Goal: Task Accomplishment & Management: Use online tool/utility

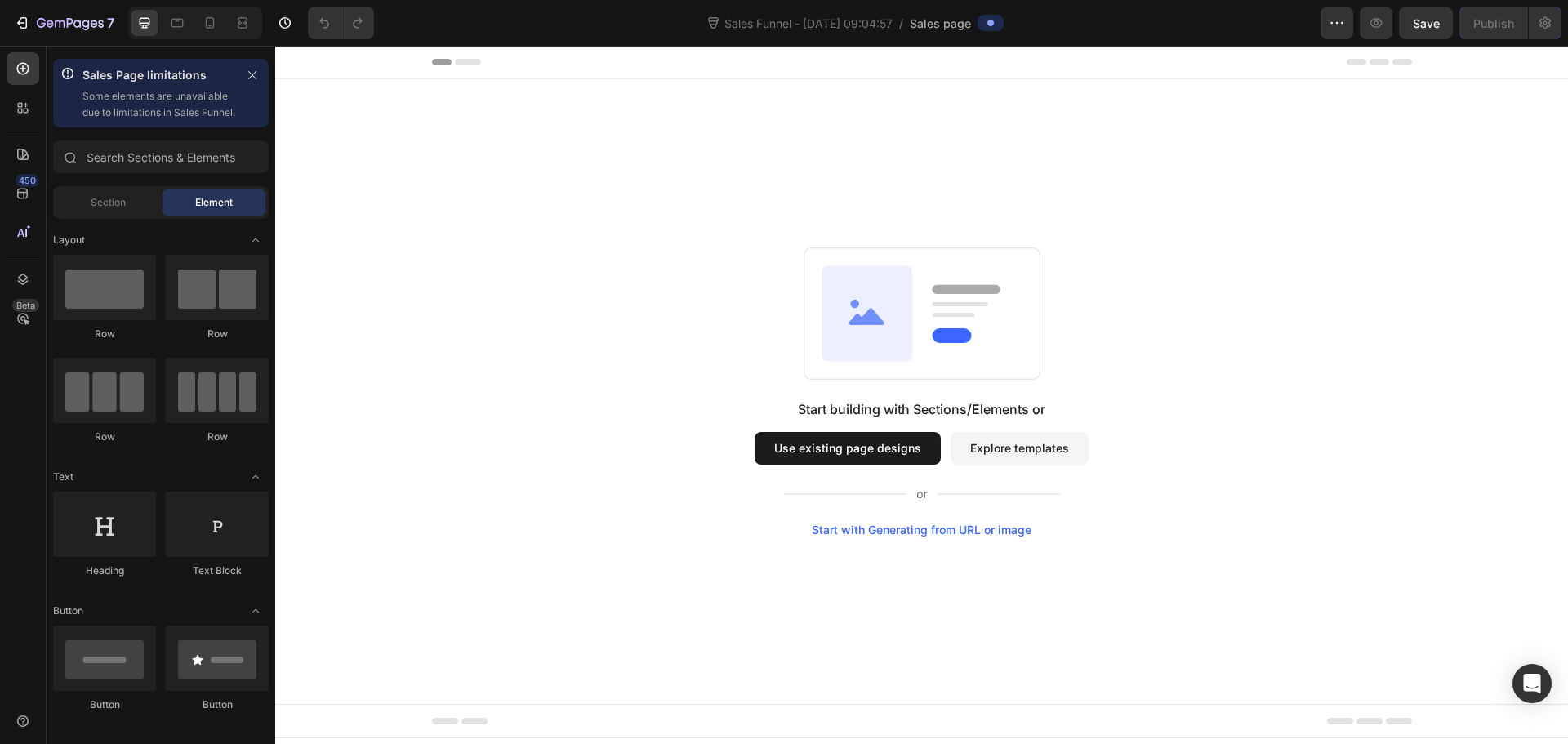
click at [781, 22] on span "Sales page" at bounding box center [939, 23] width 61 height 17
click at [781, 447] on button "Use existing page designs" at bounding box center [848, 448] width 186 height 33
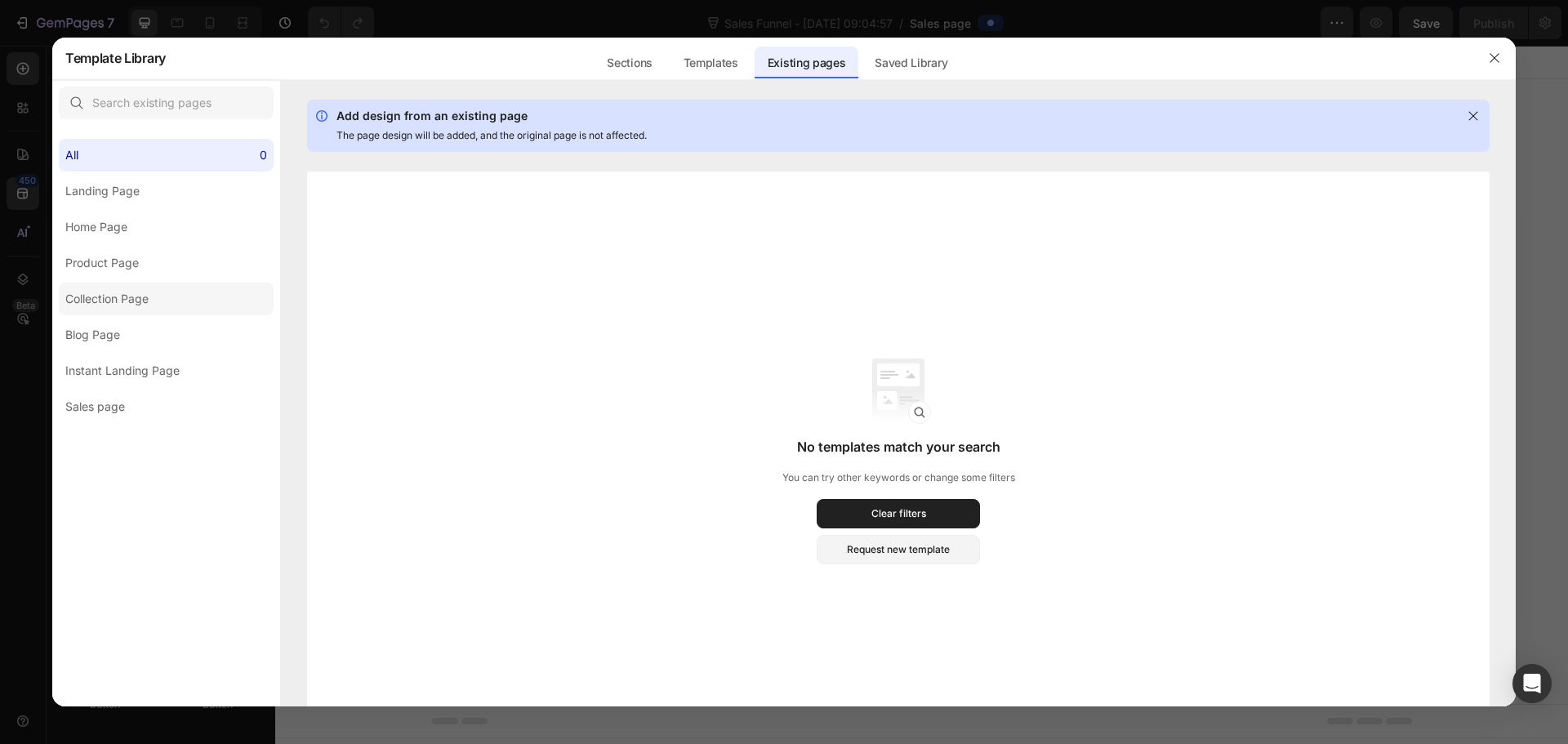
click at [103, 299] on div "Collection Page" at bounding box center [107, 299] width 83 height 20
click at [105, 297] on div "Collection Page" at bounding box center [107, 299] width 83 height 20
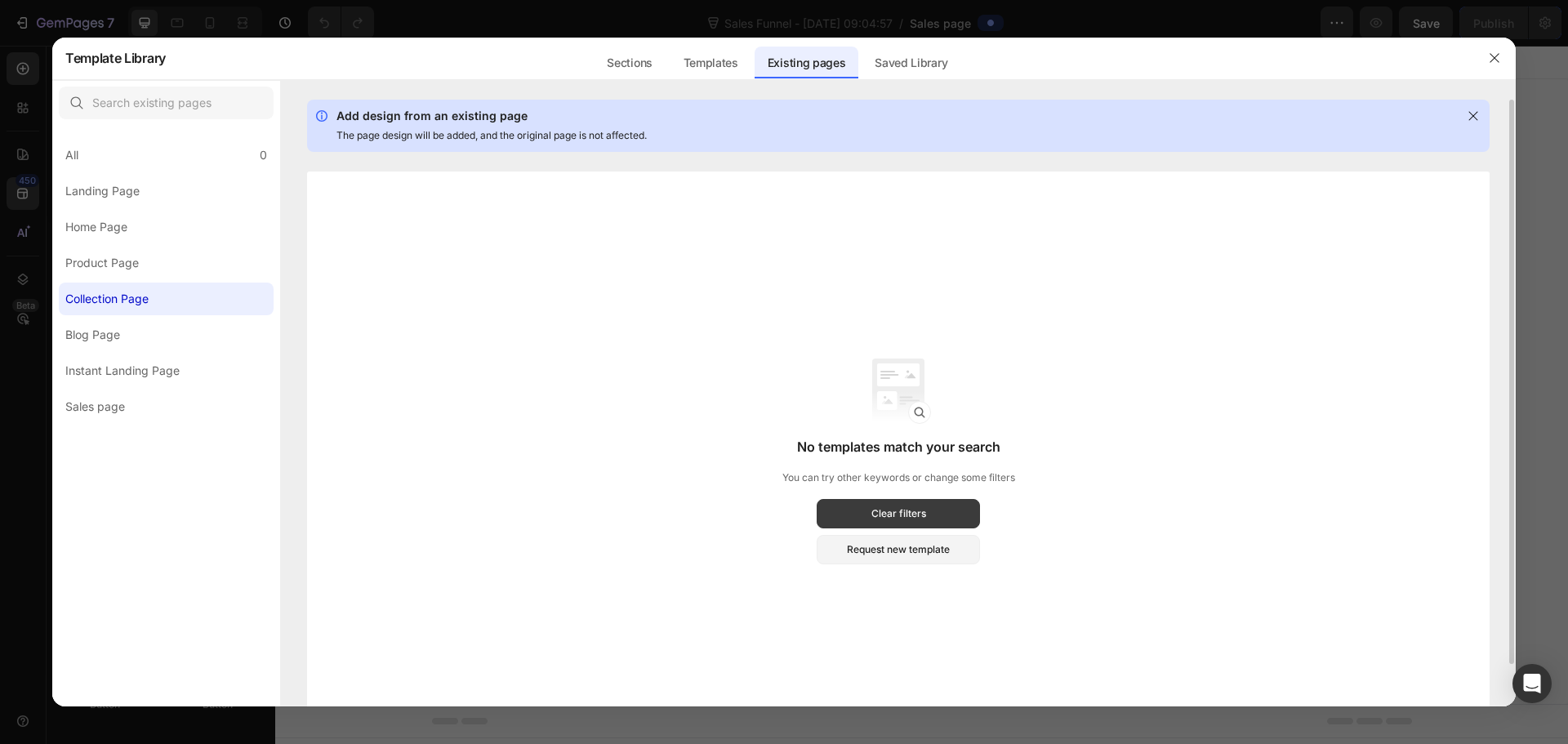
click at [781, 508] on div "Clear filters" at bounding box center [898, 514] width 54 height 15
click at [109, 275] on label "Product Page" at bounding box center [167, 263] width 215 height 33
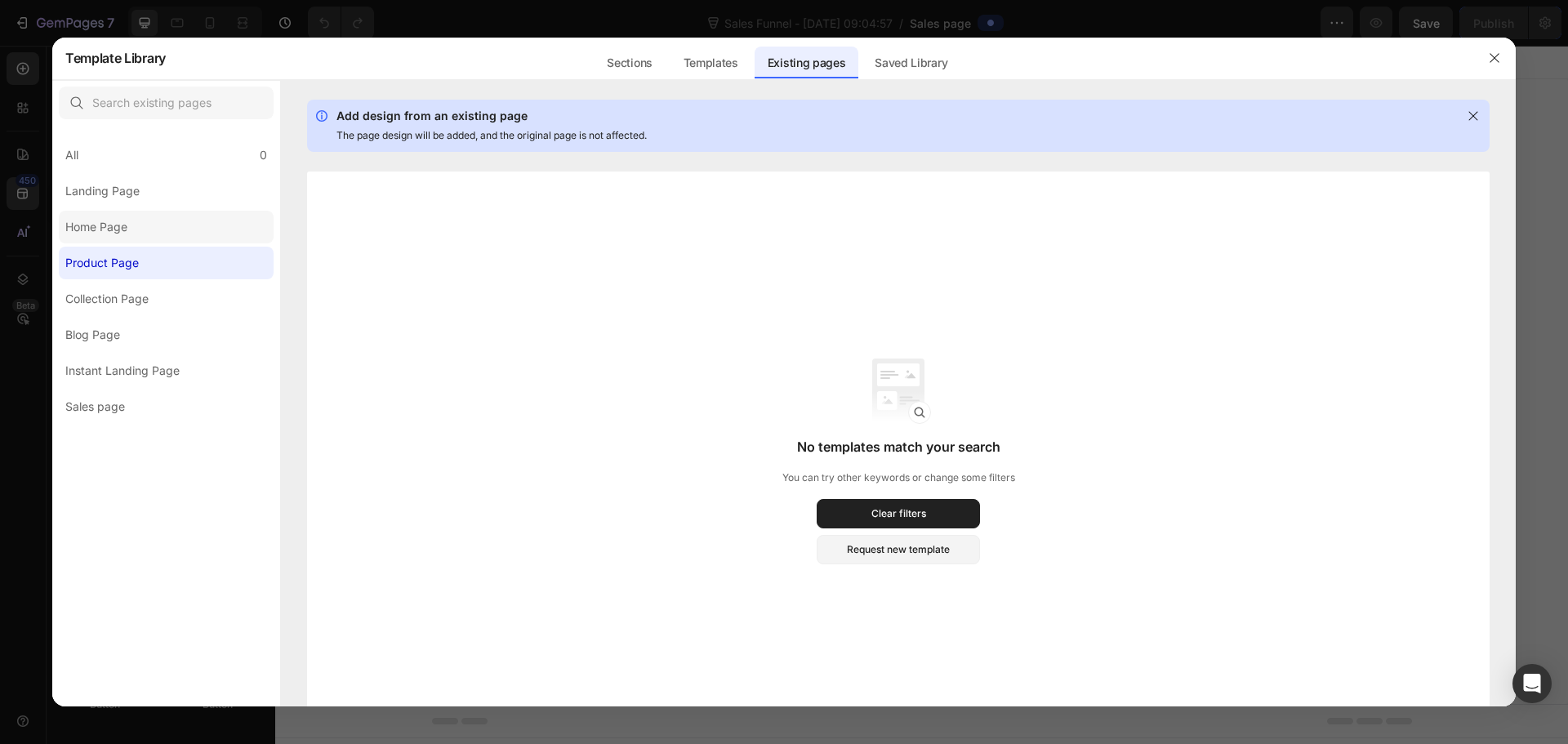
click at [105, 228] on div "Home Page" at bounding box center [96, 226] width 62 height 20
click at [105, 190] on div "Landing Page" at bounding box center [102, 191] width 74 height 20
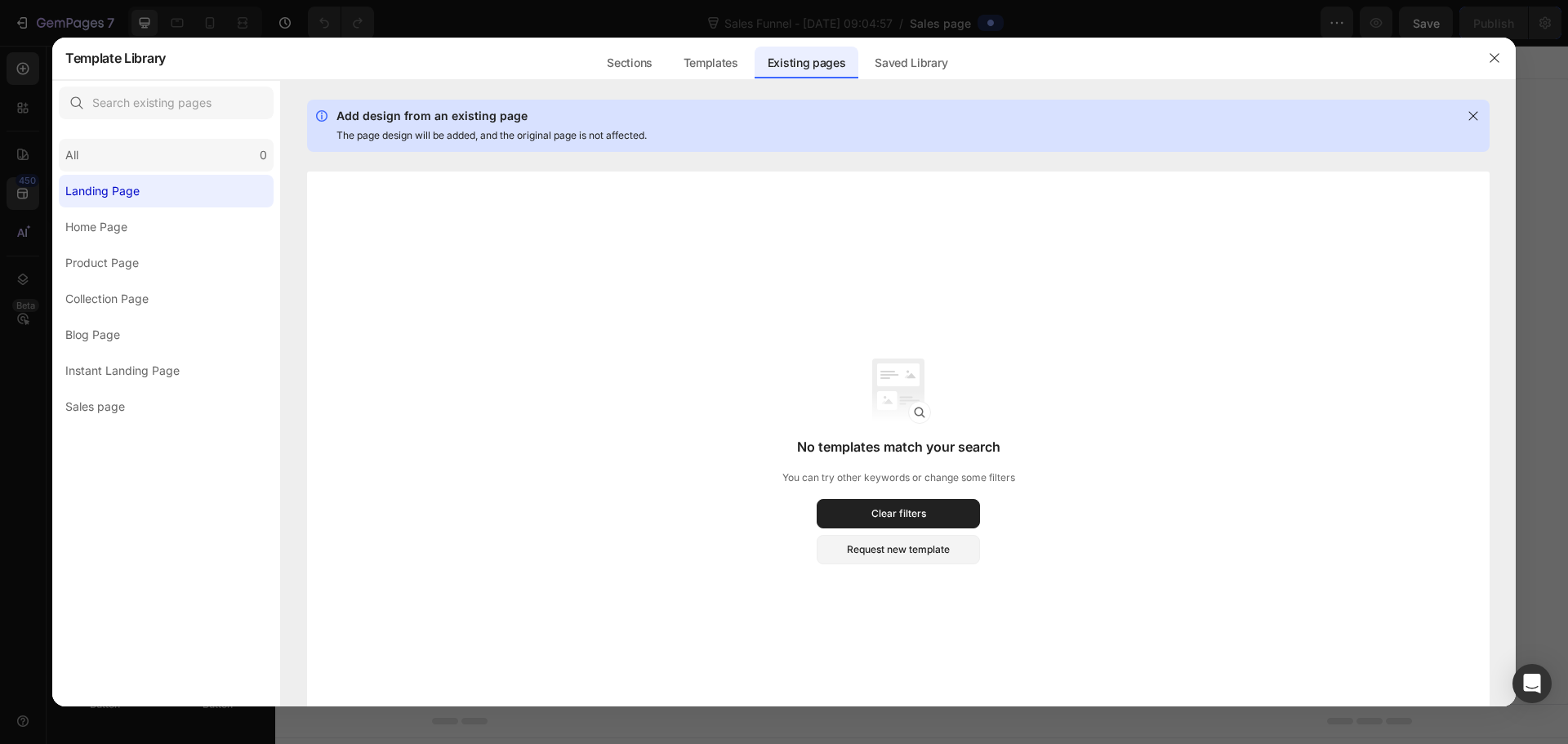
click at [80, 161] on div "All" at bounding box center [75, 154] width 20 height 20
click at [171, 106] on input "text" at bounding box center [167, 103] width 215 height 33
drag, startPoint x: 171, startPoint y: 106, endPoint x: 154, endPoint y: 106, distance: 17.0
click at [154, 106] on input "text" at bounding box center [167, 103] width 215 height 33
type input "w"
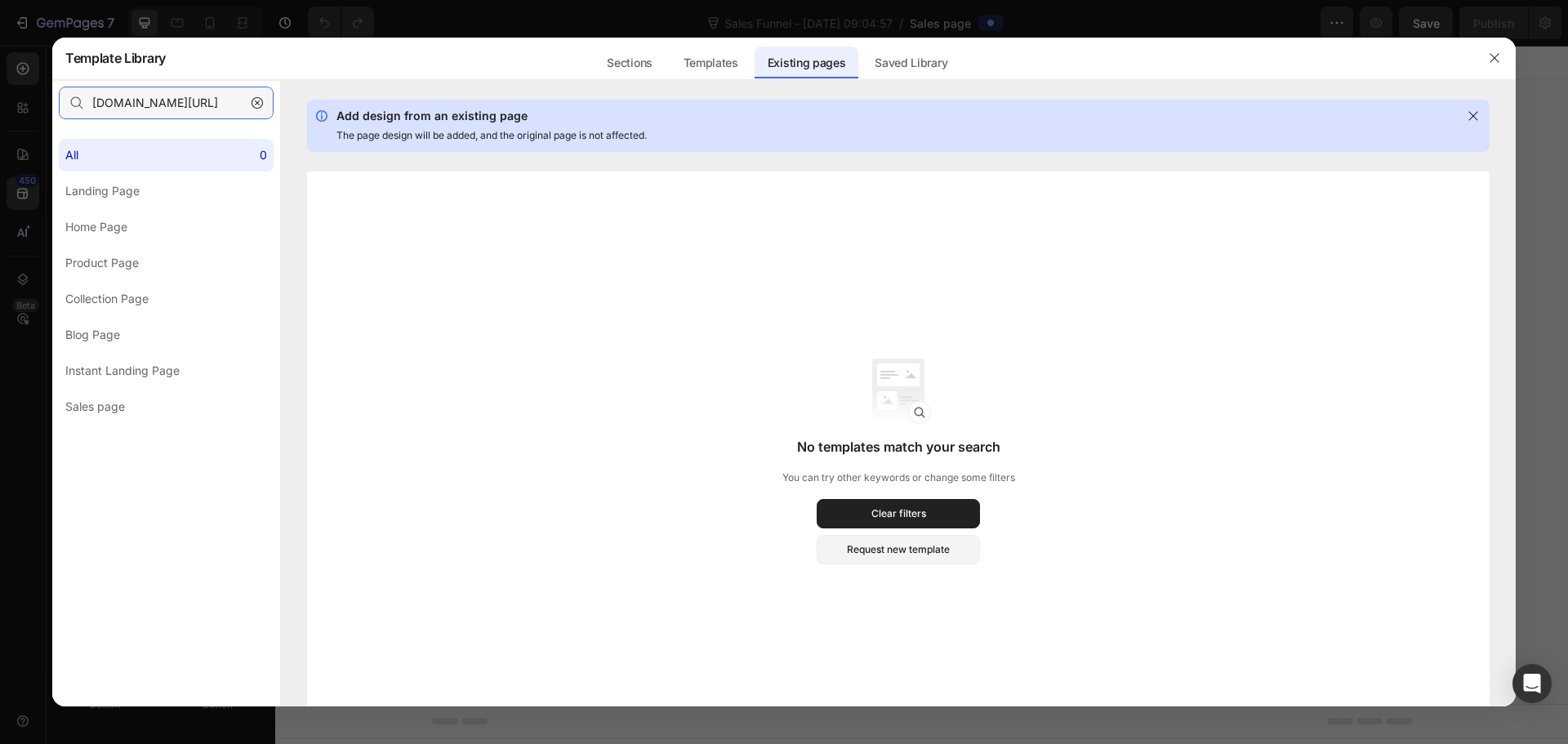
scroll to position [0, 8]
click at [142, 104] on input "[DOMAIN_NAME][URL]" at bounding box center [167, 103] width 215 height 33
type input "[DOMAIN_NAME][URL]"
click at [181, 111] on input "[DOMAIN_NAME][URL]" at bounding box center [167, 103] width 215 height 33
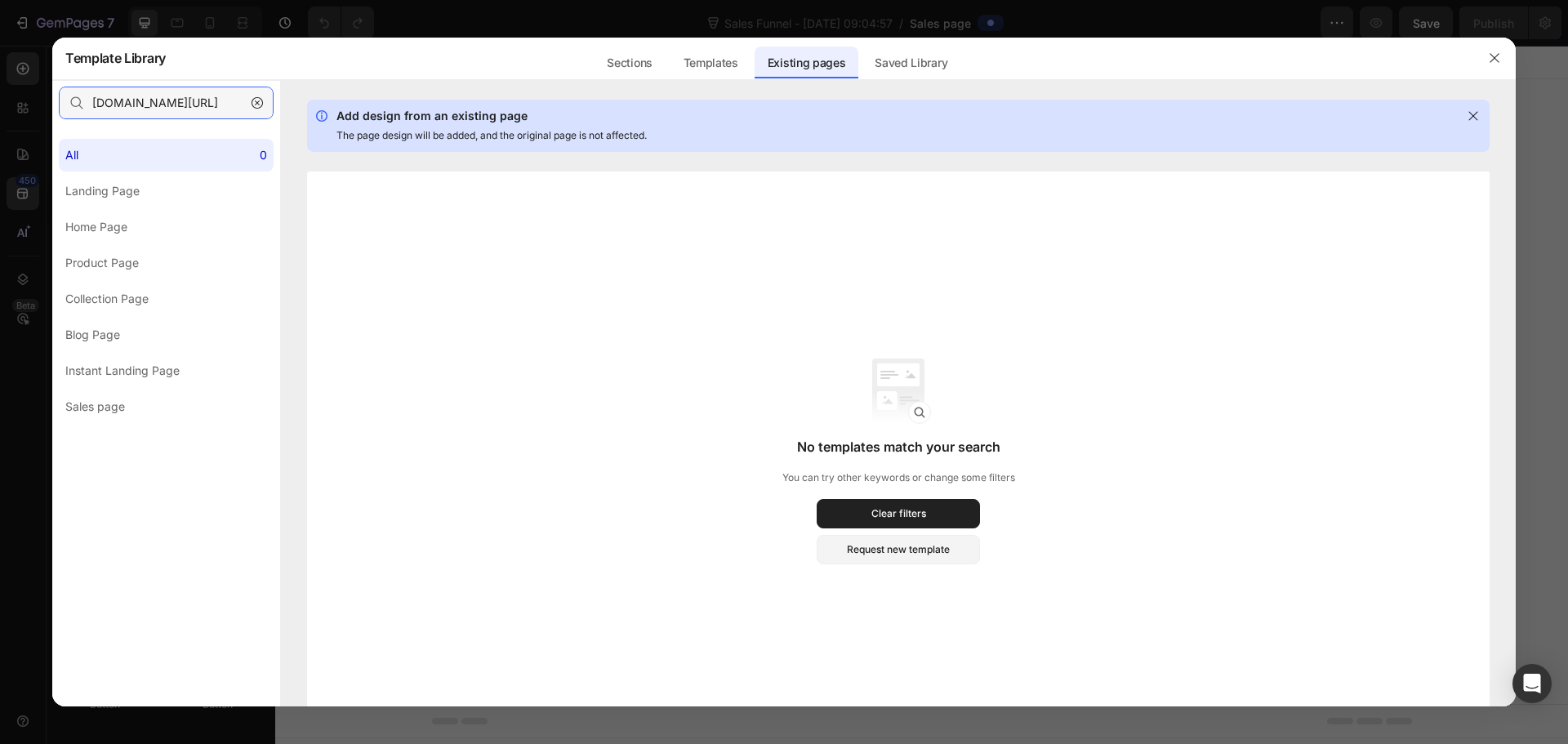
click at [179, 109] on input "[DOMAIN_NAME][URL]" at bounding box center [167, 103] width 215 height 33
click at [179, 106] on input "[DOMAIN_NAME][URL]" at bounding box center [167, 103] width 215 height 33
click at [182, 95] on input "[DOMAIN_NAME][URL]" at bounding box center [167, 103] width 215 height 33
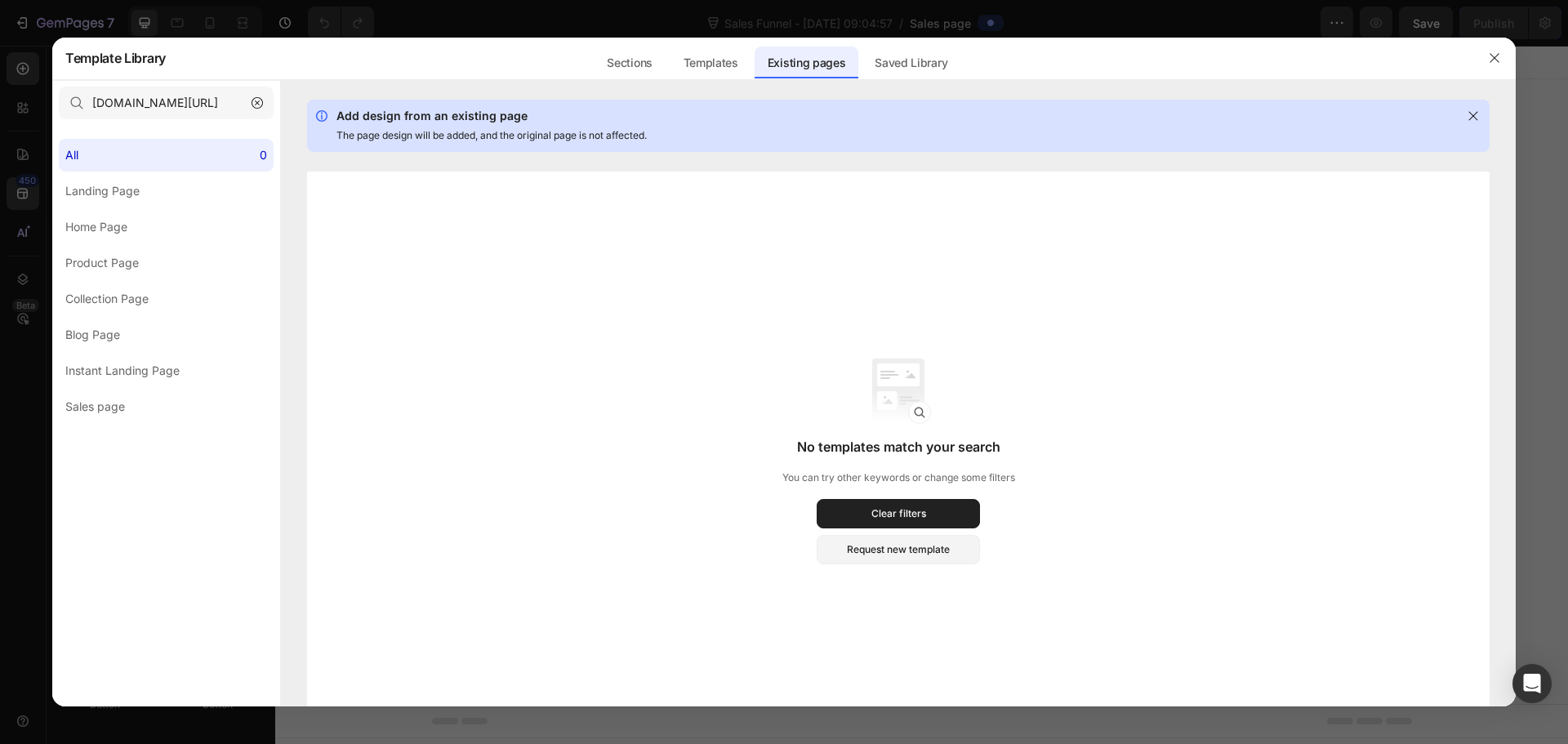
click at [258, 102] on icon "button" at bounding box center [256, 102] width 5 height 5
click at [198, 103] on input "text" at bounding box center [167, 103] width 215 height 33
paste input "[URL][DOMAIN_NAME]"
type input "[URL][DOMAIN_NAME]"
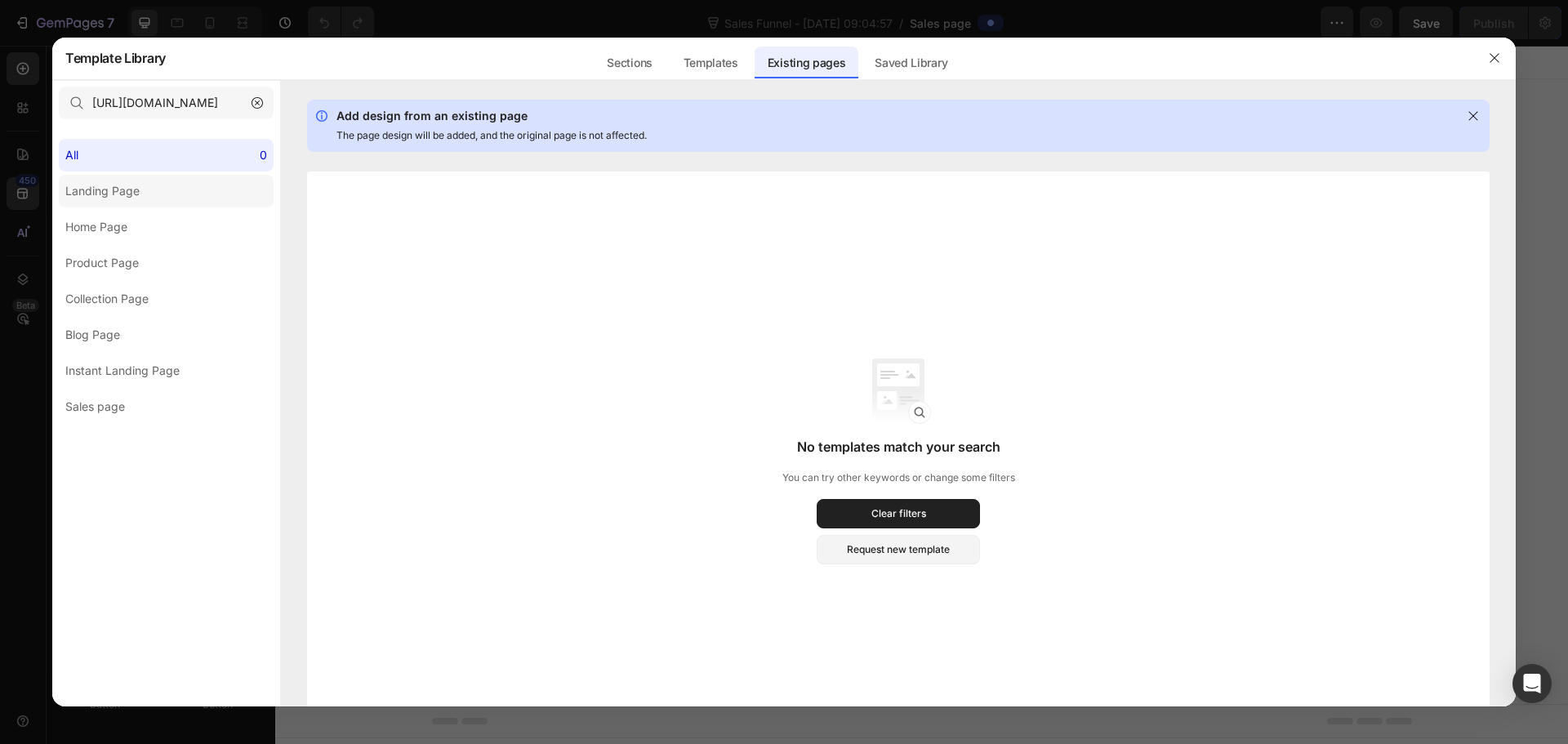
click at [122, 193] on div "Landing Page" at bounding box center [102, 191] width 74 height 20
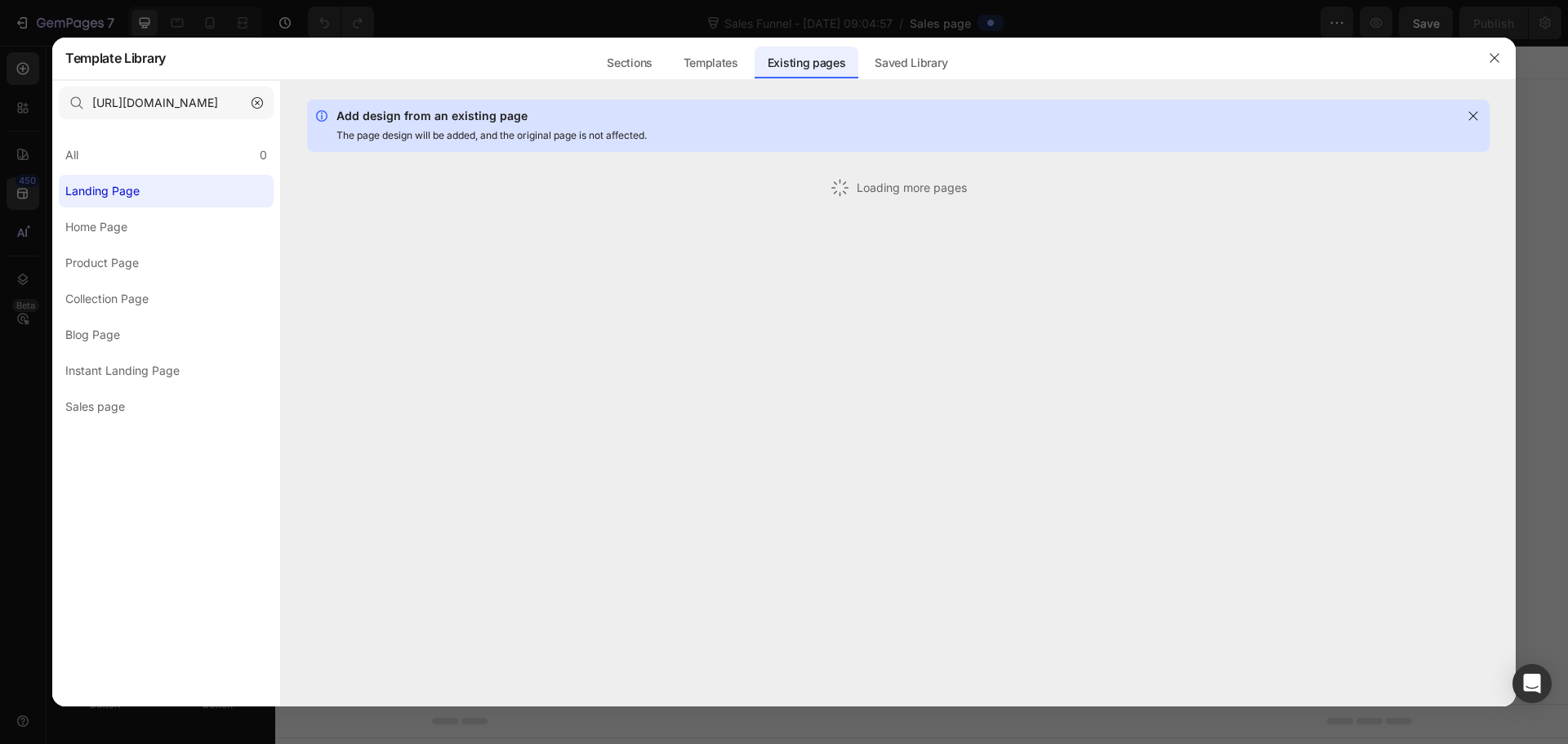
scroll to position [0, 0]
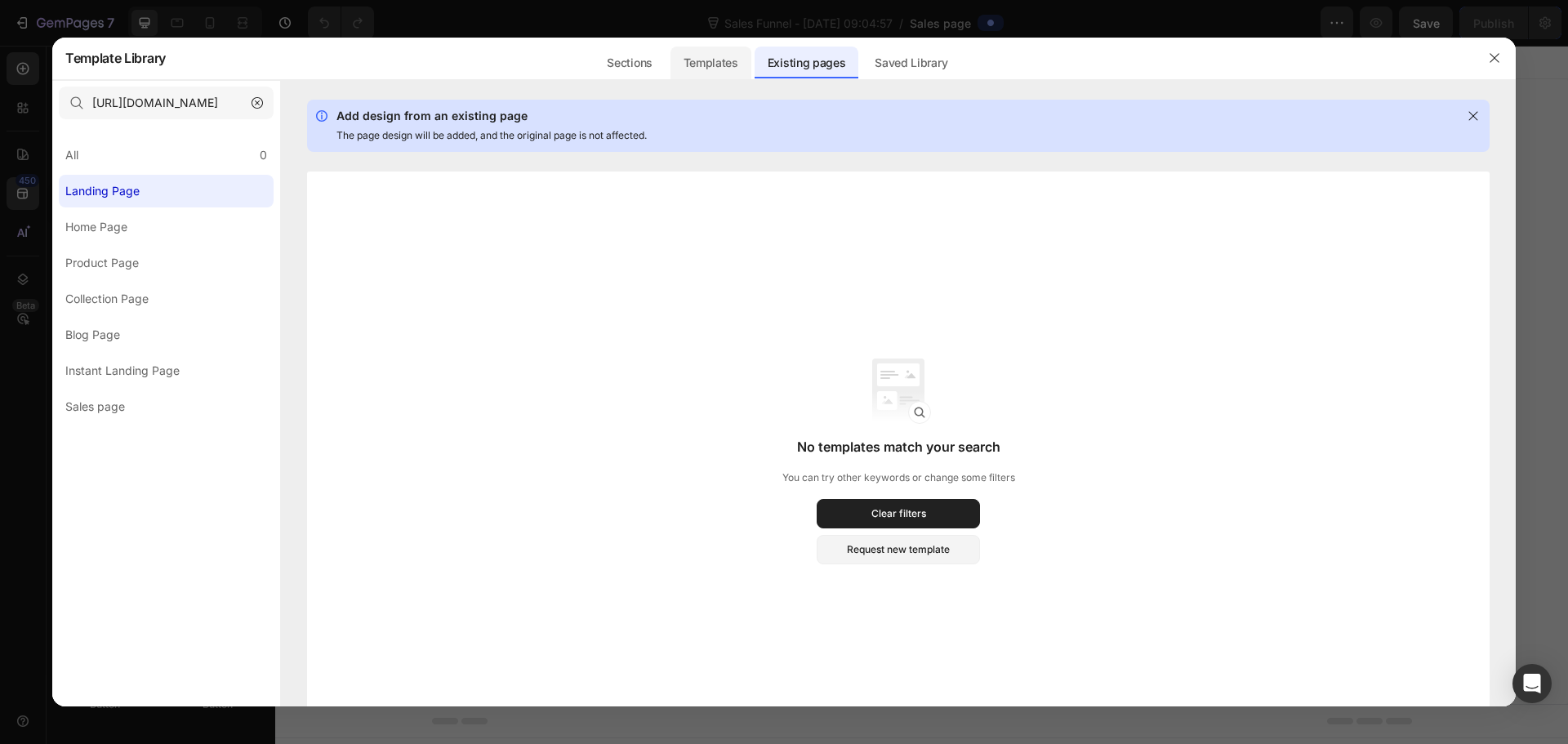
click at [704, 67] on div "Templates" at bounding box center [711, 63] width 80 height 33
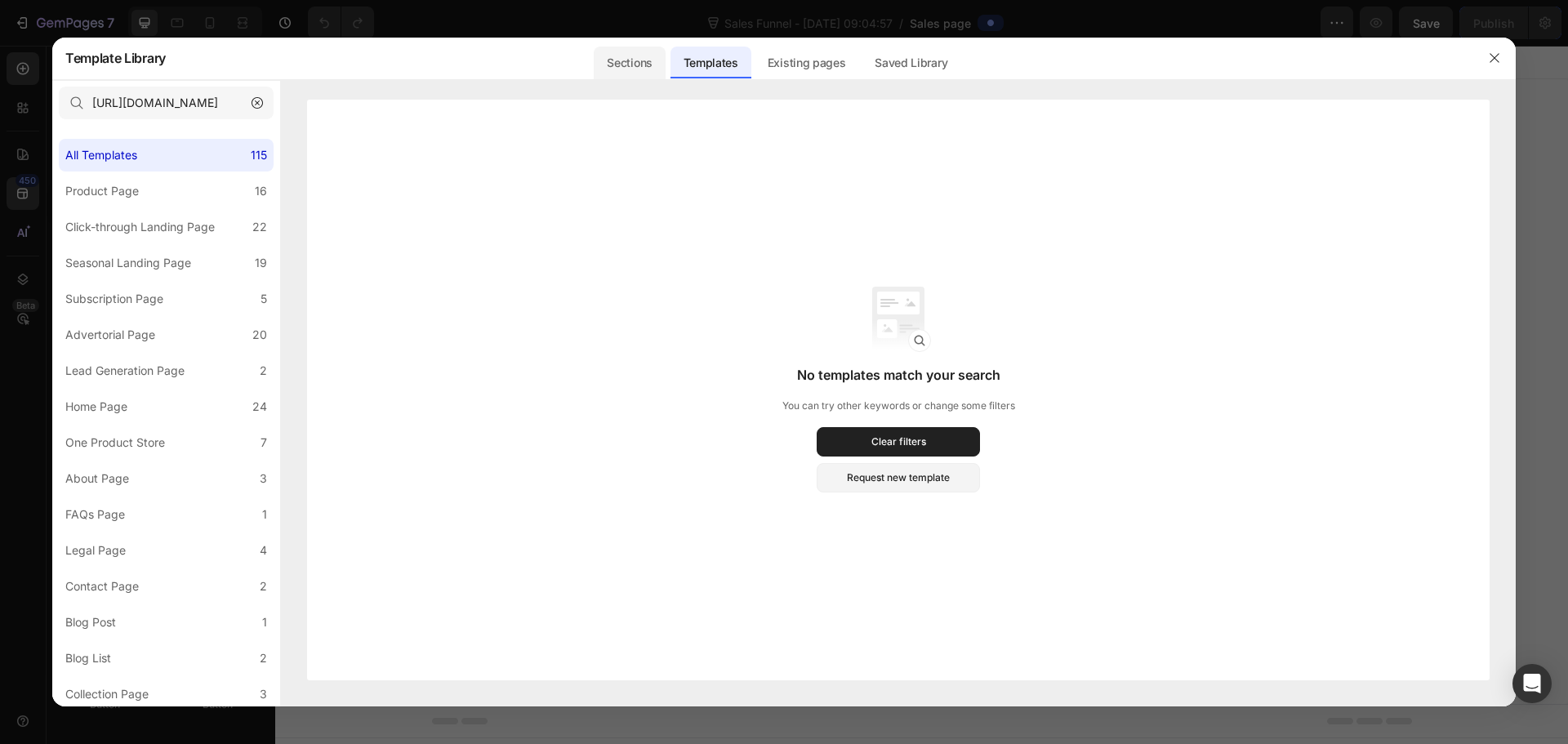
click at [627, 70] on div "Sections" at bounding box center [630, 63] width 71 height 33
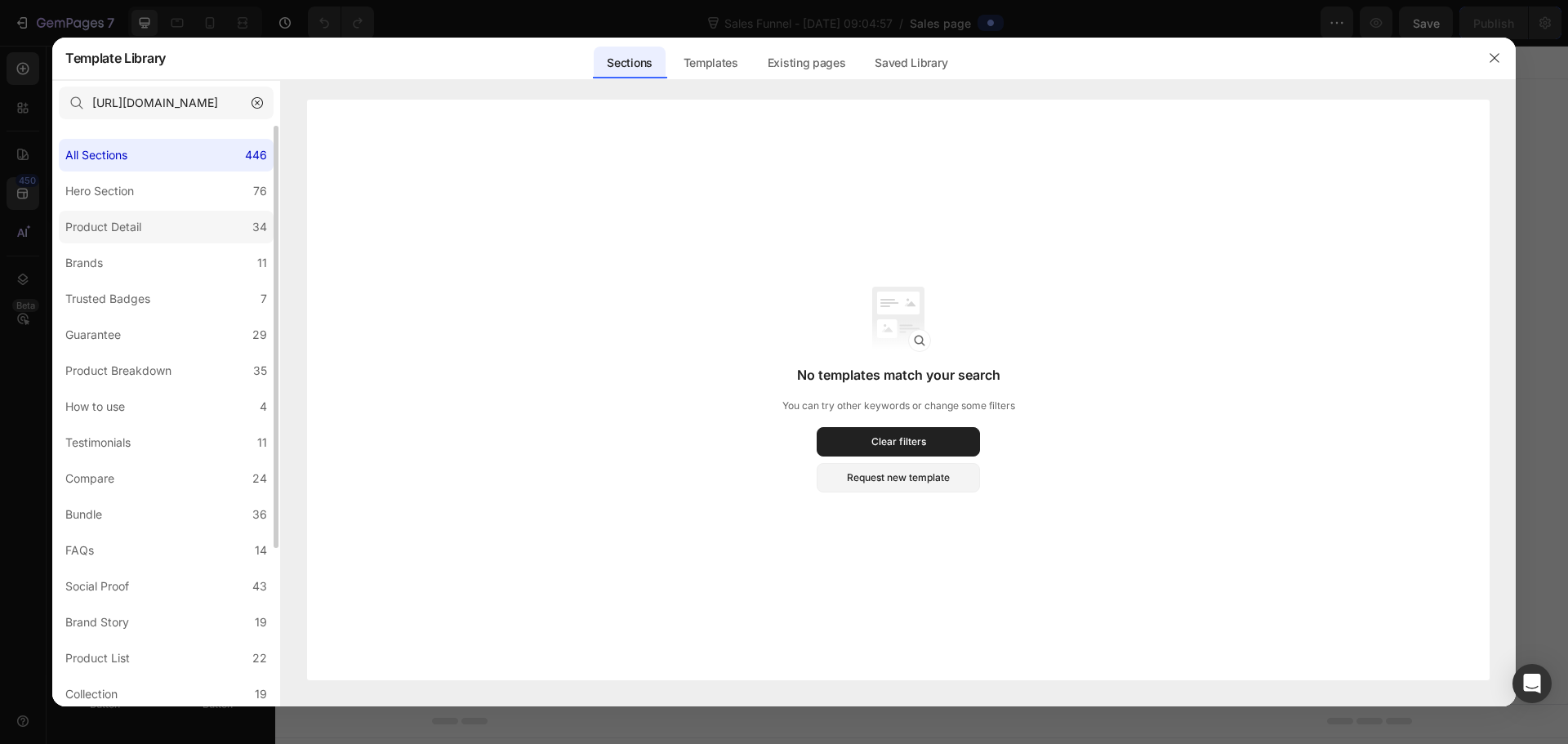
click at [126, 227] on div "Product Detail" at bounding box center [103, 226] width 76 height 20
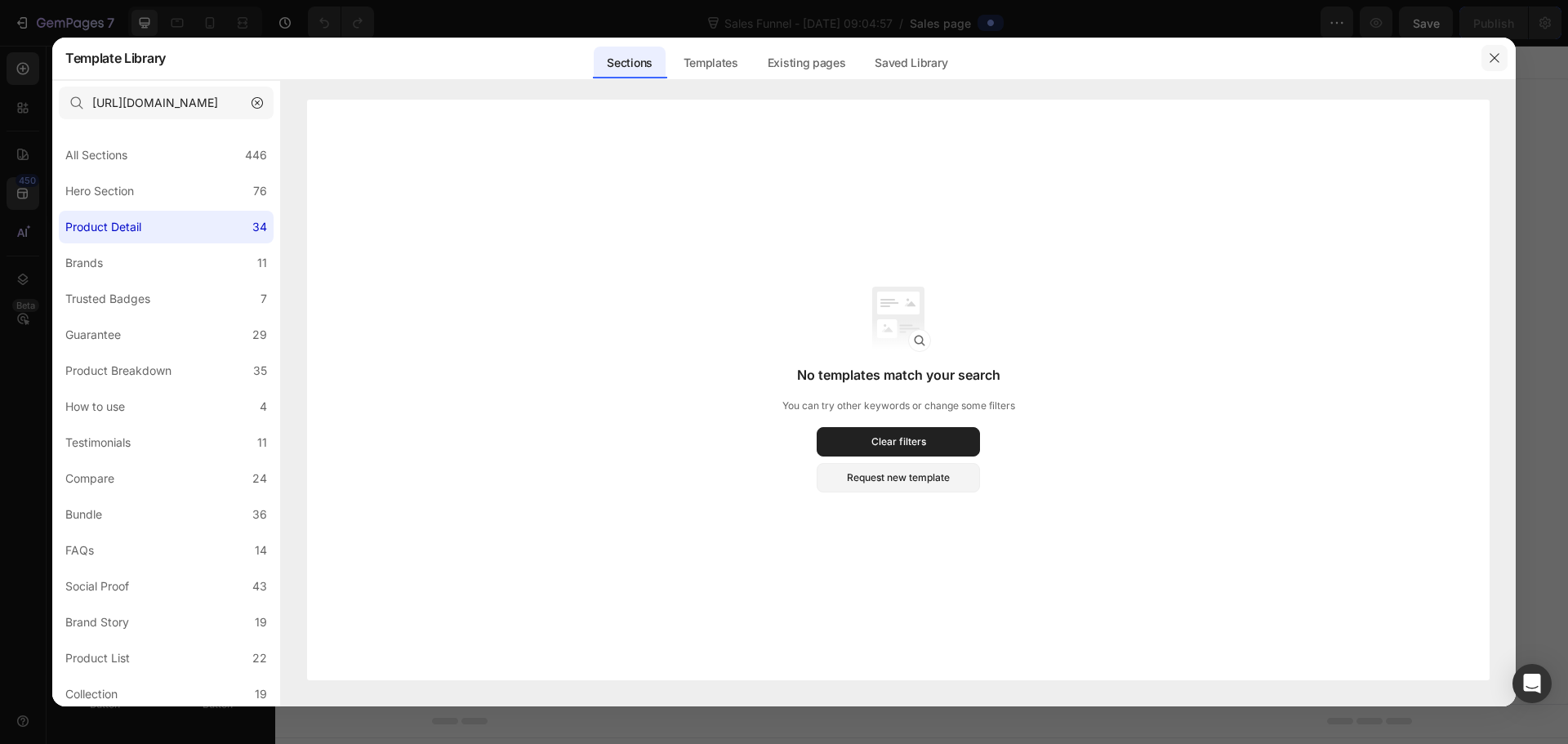
click at [781, 56] on icon "button" at bounding box center [1494, 58] width 13 height 13
